Goal: Information Seeking & Learning: Understand process/instructions

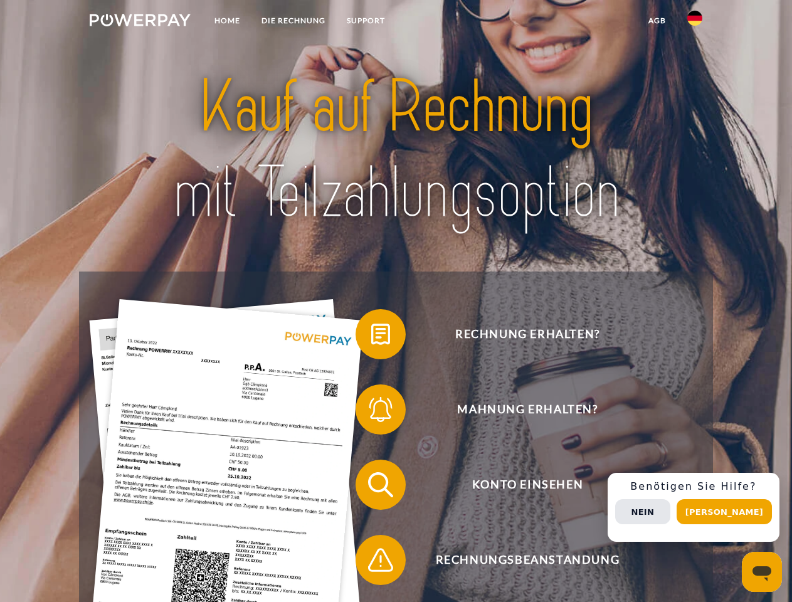
click at [140, 22] on img at bounding box center [140, 20] width 101 height 13
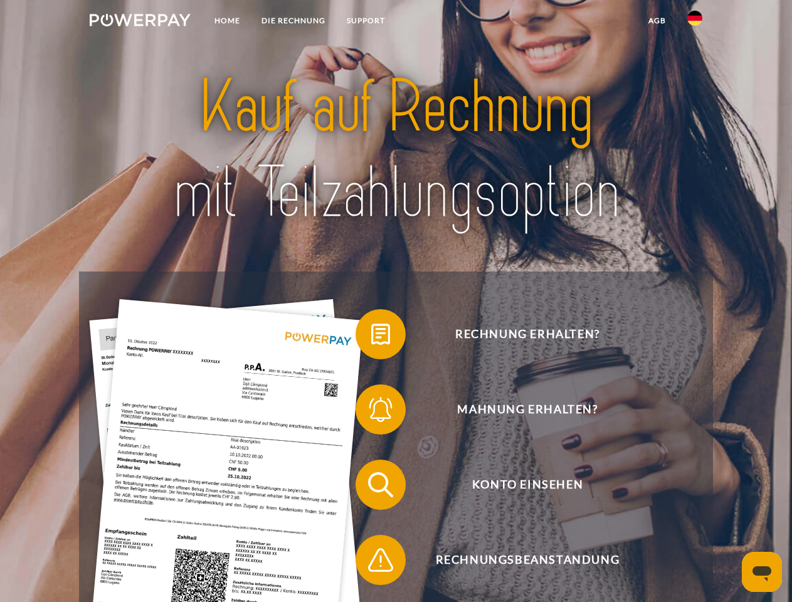
click at [695, 22] on img at bounding box center [694, 18] width 15 height 15
click at [657, 21] on link "agb" at bounding box center [657, 20] width 39 height 23
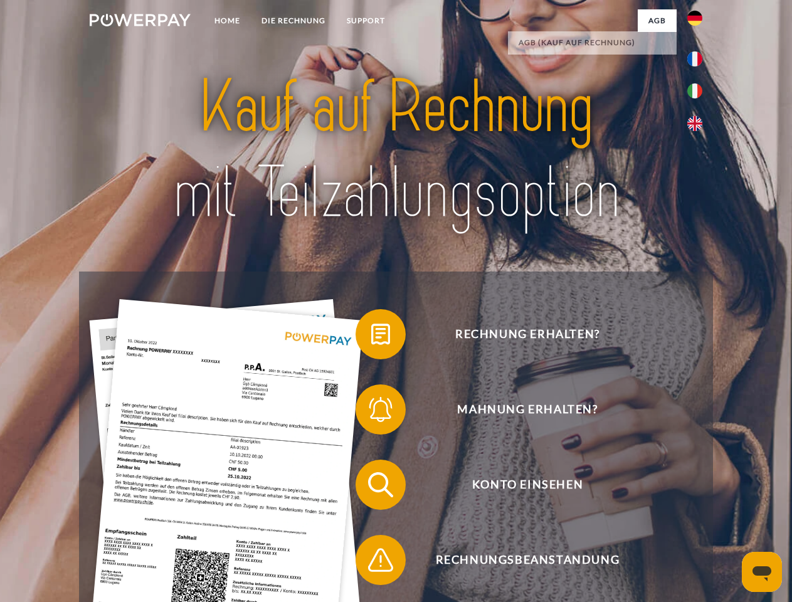
click at [371, 337] on span at bounding box center [362, 334] width 63 height 63
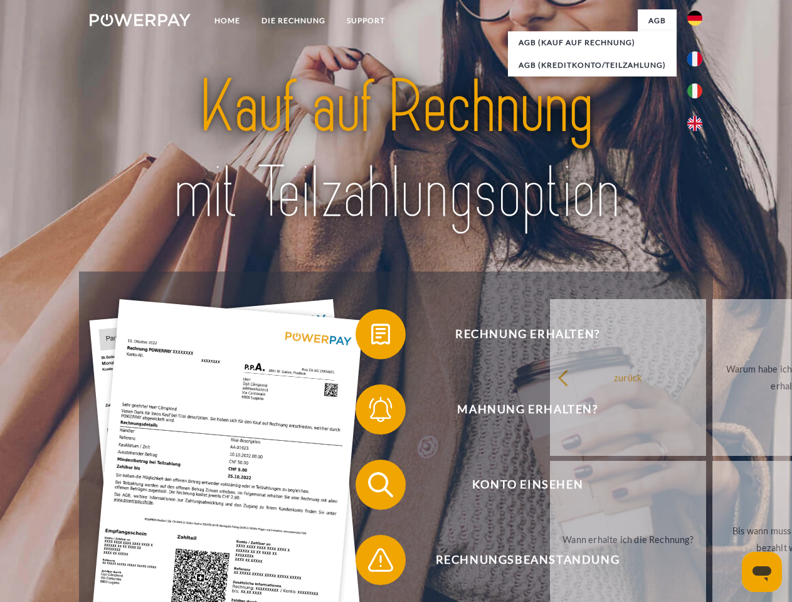
click at [371, 412] on span at bounding box center [362, 409] width 63 height 63
click at [713, 487] on link "Bis wann muss die Rechnung bezahlt werden?" at bounding box center [791, 539] width 156 height 157
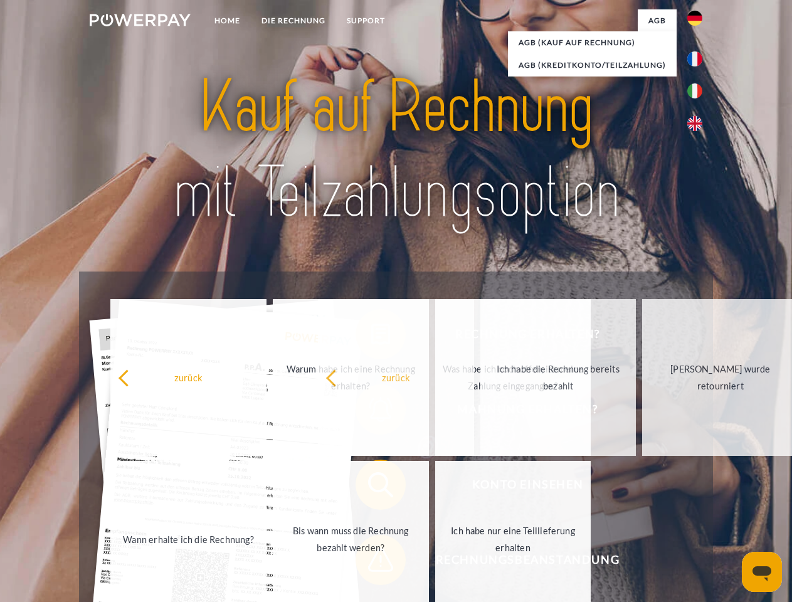
click at [371, 563] on span at bounding box center [362, 560] width 63 height 63
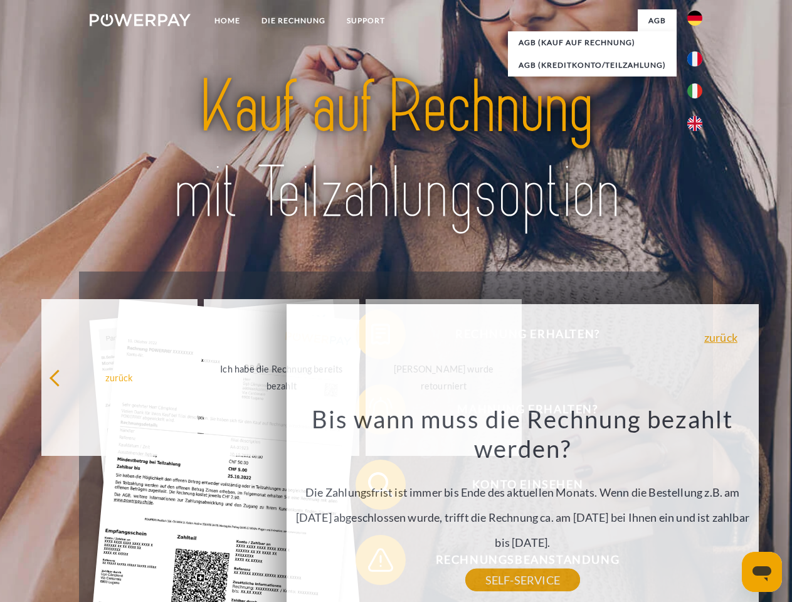
click at [698, 507] on div "Rechnung erhalten? Mahnung erhalten? Konto einsehen" at bounding box center [396, 523] width 634 height 502
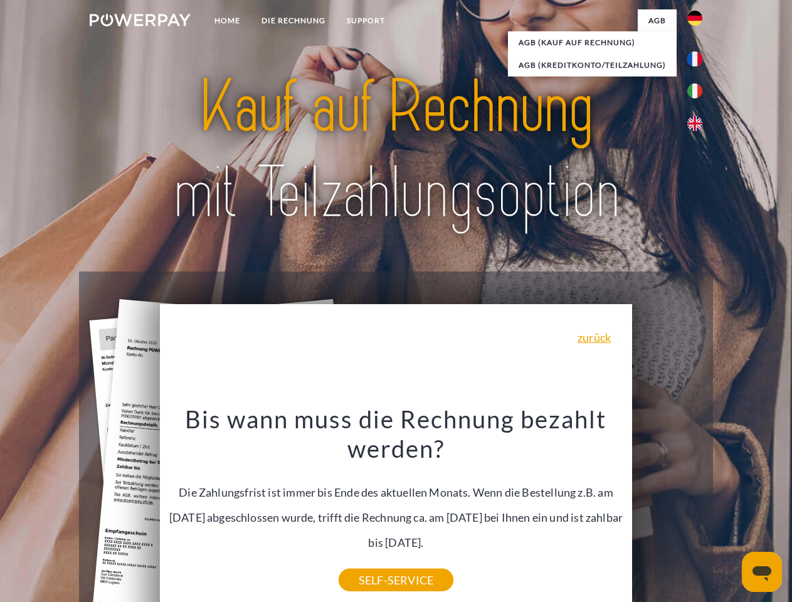
click at [667, 510] on span "Konto einsehen" at bounding box center [527, 485] width 307 height 50
click at [729, 512] on header "Home DIE RECHNUNG SUPPORT" at bounding box center [396, 433] width 792 height 866
